Goal: Task Accomplishment & Management: Complete application form

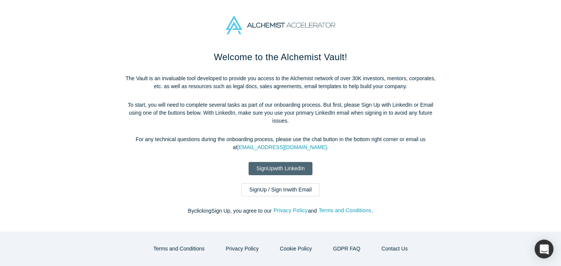
click at [286, 162] on link "Sign Up with LinkedIn" at bounding box center [281, 168] width 64 height 13
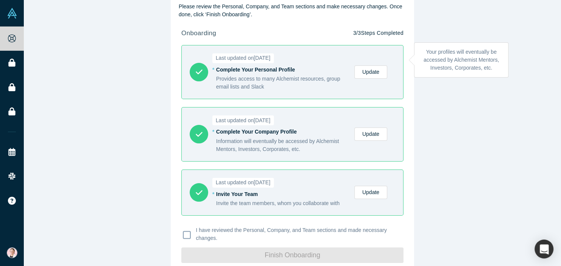
scroll to position [50, 0]
